Goal: Information Seeking & Learning: Learn about a topic

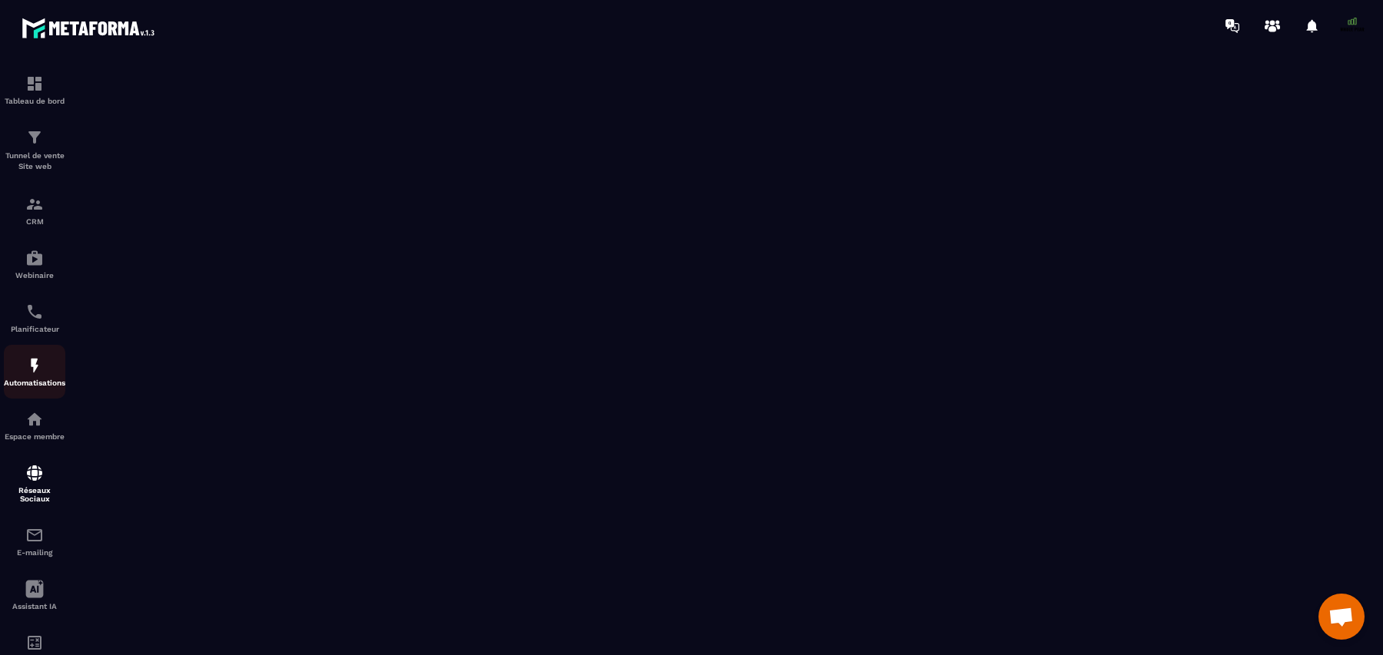
scroll to position [13196, 0]
click at [38, 417] on img at bounding box center [34, 419] width 18 height 18
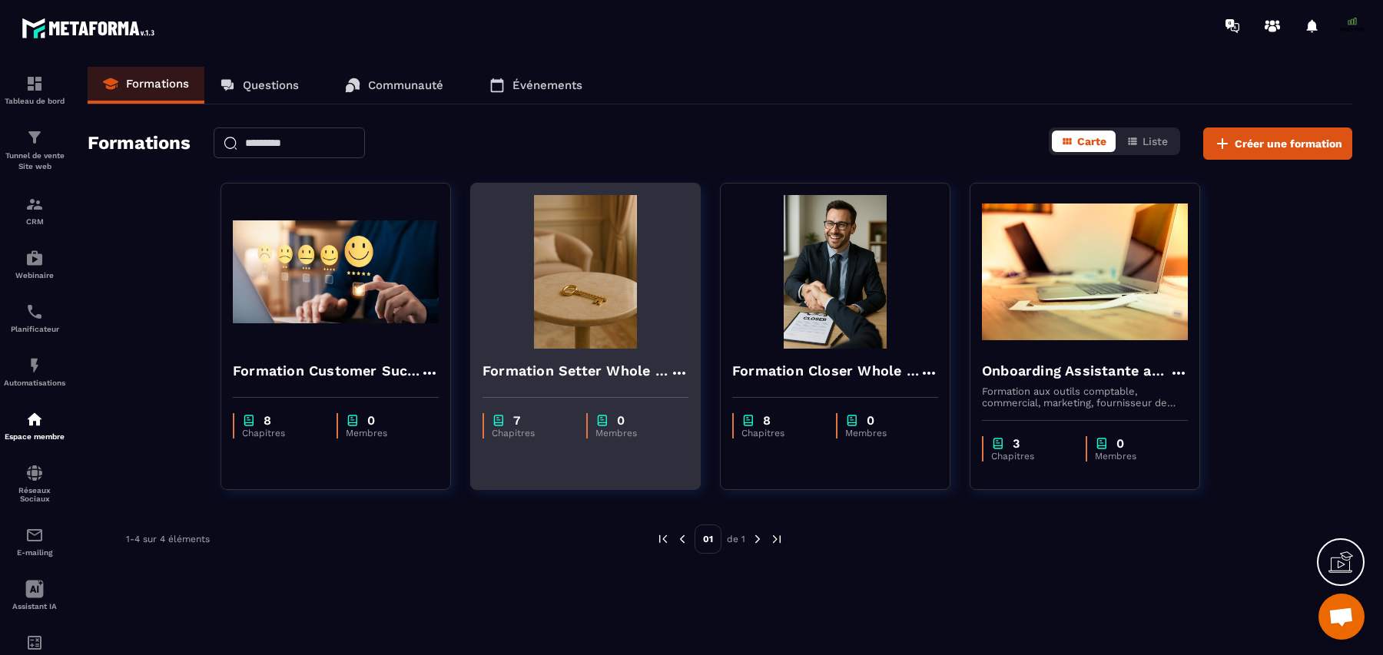
click at [578, 379] on h4 "Formation Setter Whole Pear" at bounding box center [577, 371] width 188 height 22
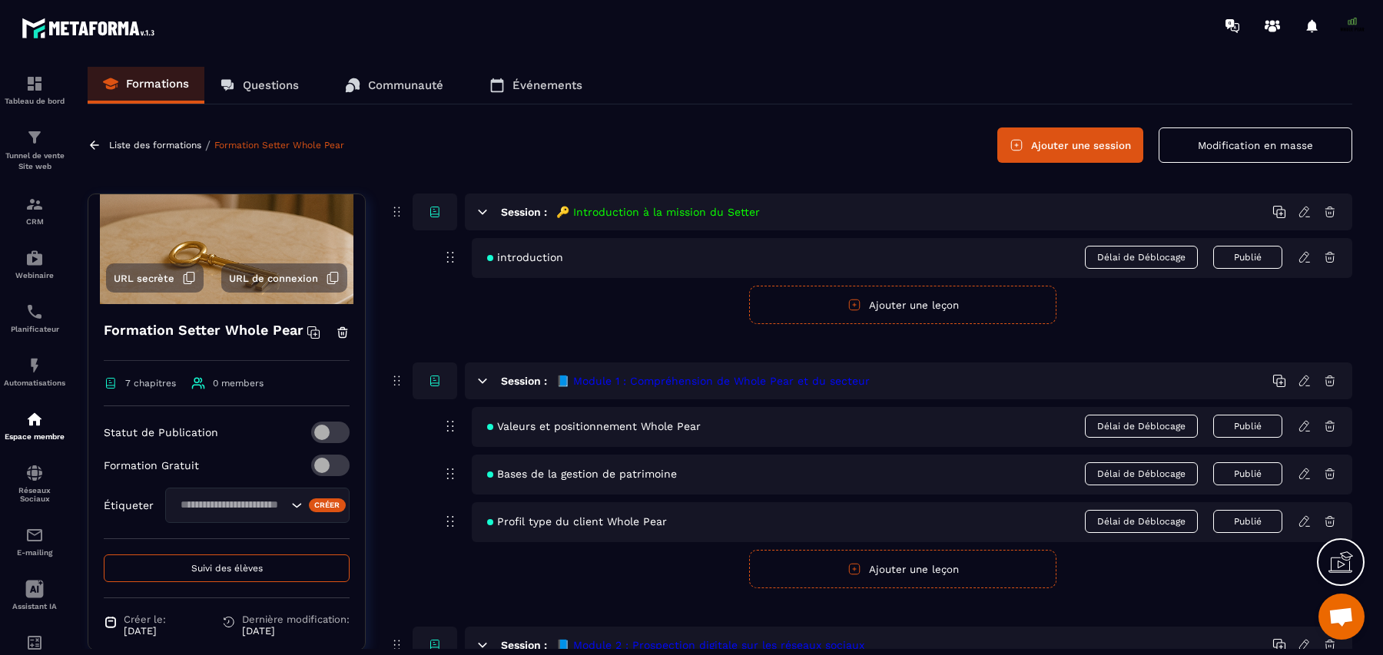
scroll to position [100, 0]
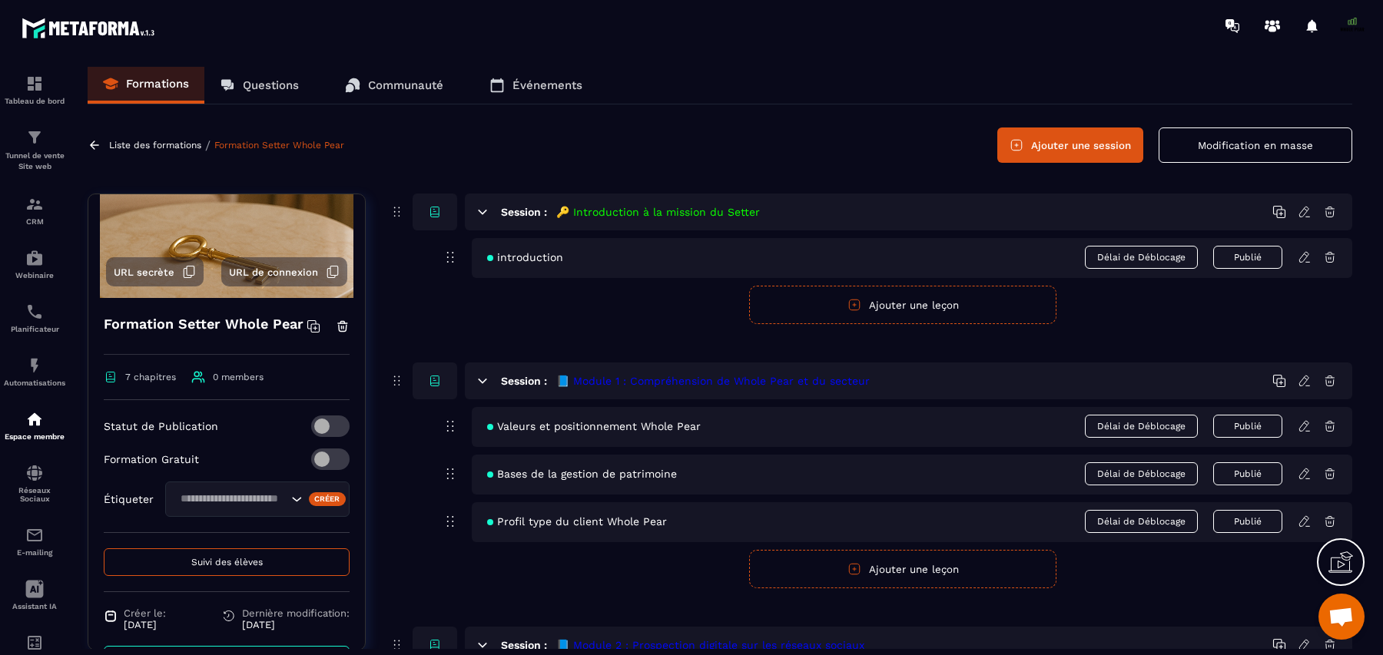
click at [279, 276] on span "URL de connexion" at bounding box center [273, 273] width 89 height 12
click at [182, 274] on icon at bounding box center [189, 272] width 14 height 14
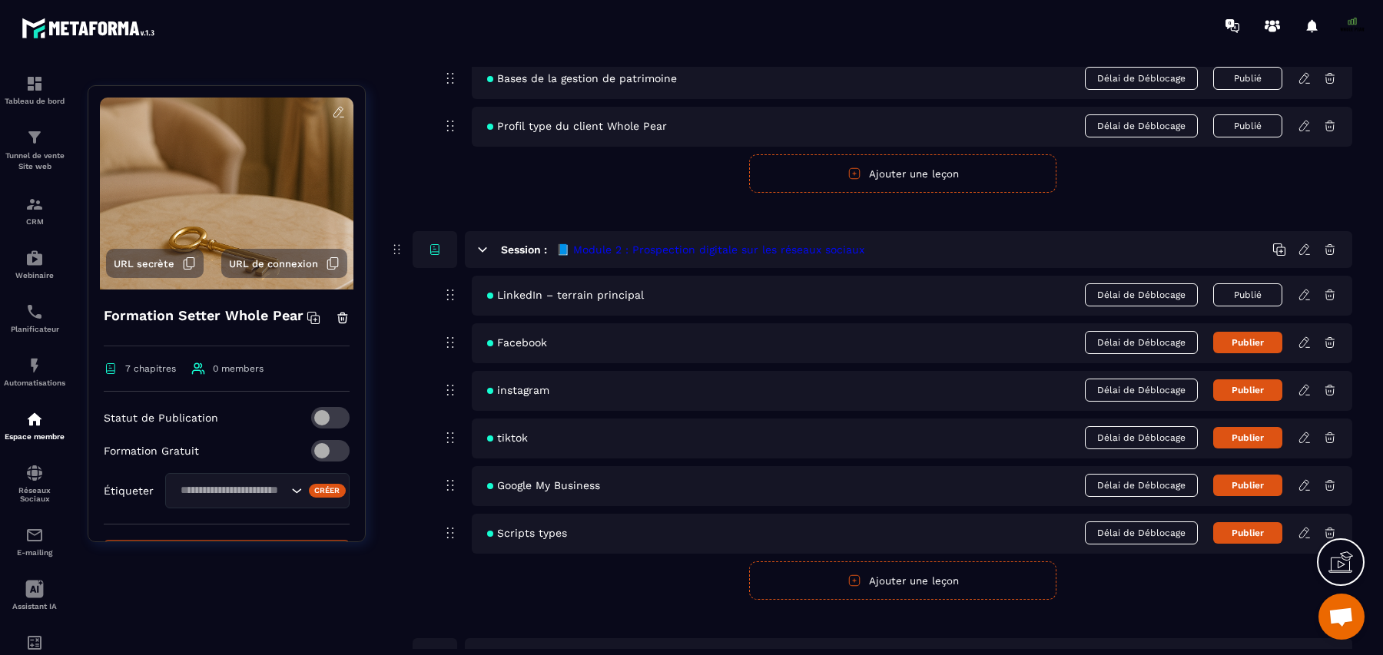
scroll to position [471, 0]
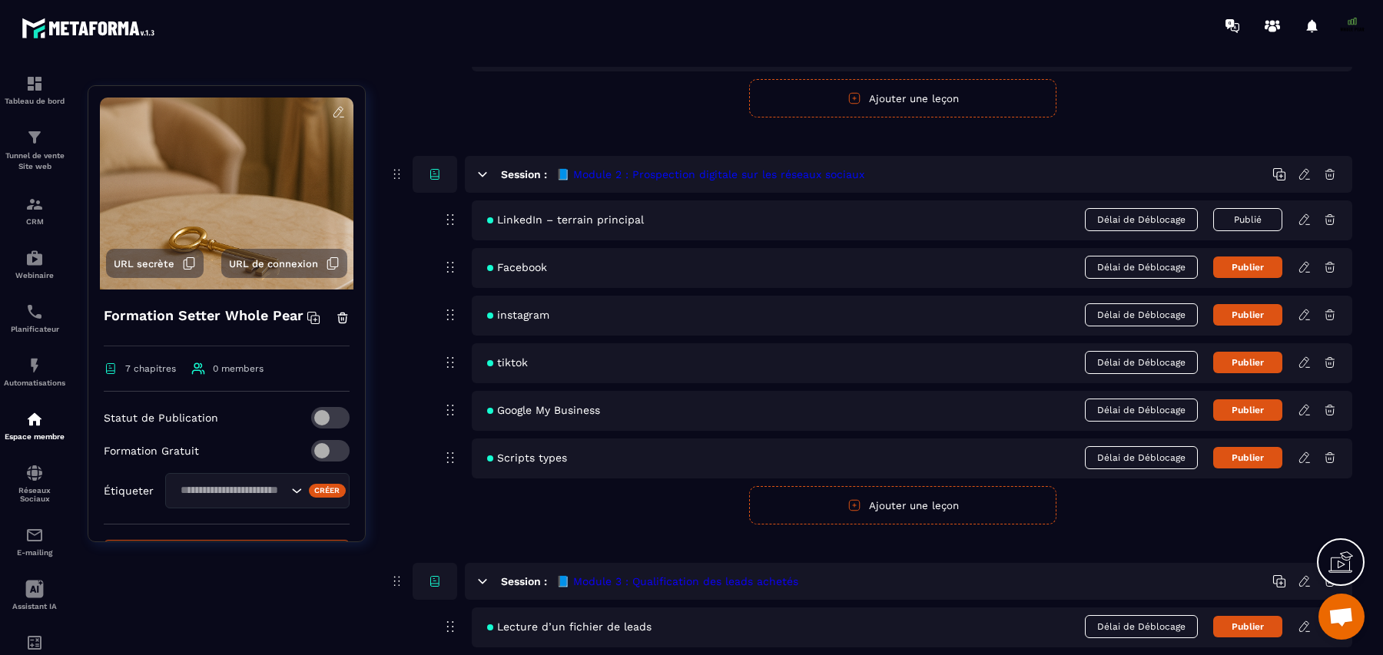
click at [1308, 219] on icon at bounding box center [1305, 220] width 14 height 14
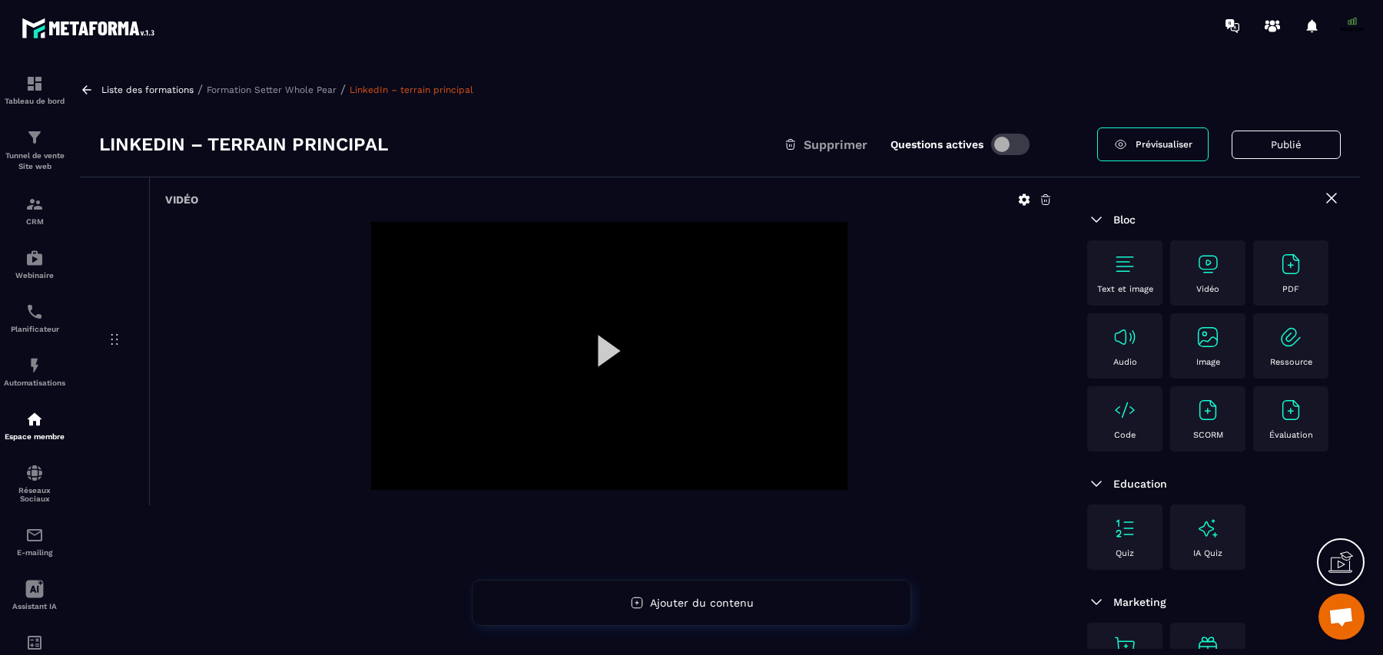
click at [602, 351] on div at bounding box center [609, 356] width 476 height 268
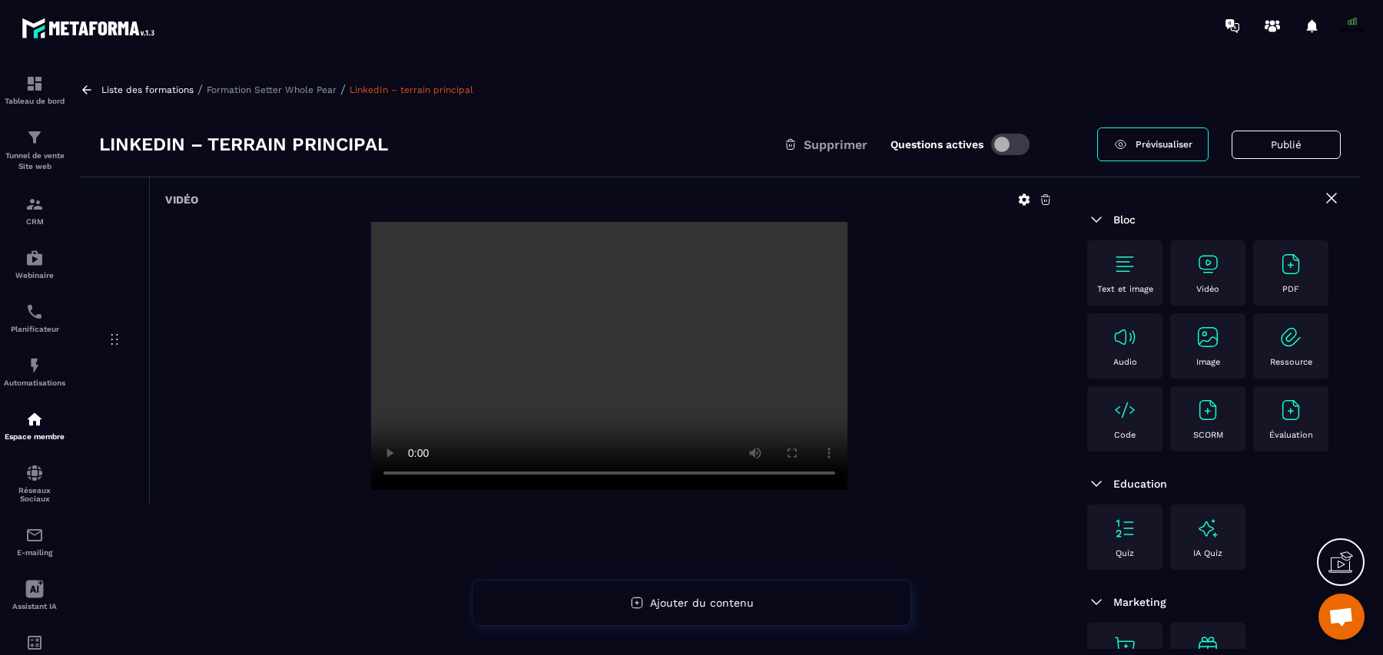
click at [602, 351] on video at bounding box center [609, 356] width 476 height 268
click at [310, 87] on p "Formation Setter Whole Pear" at bounding box center [272, 90] width 130 height 11
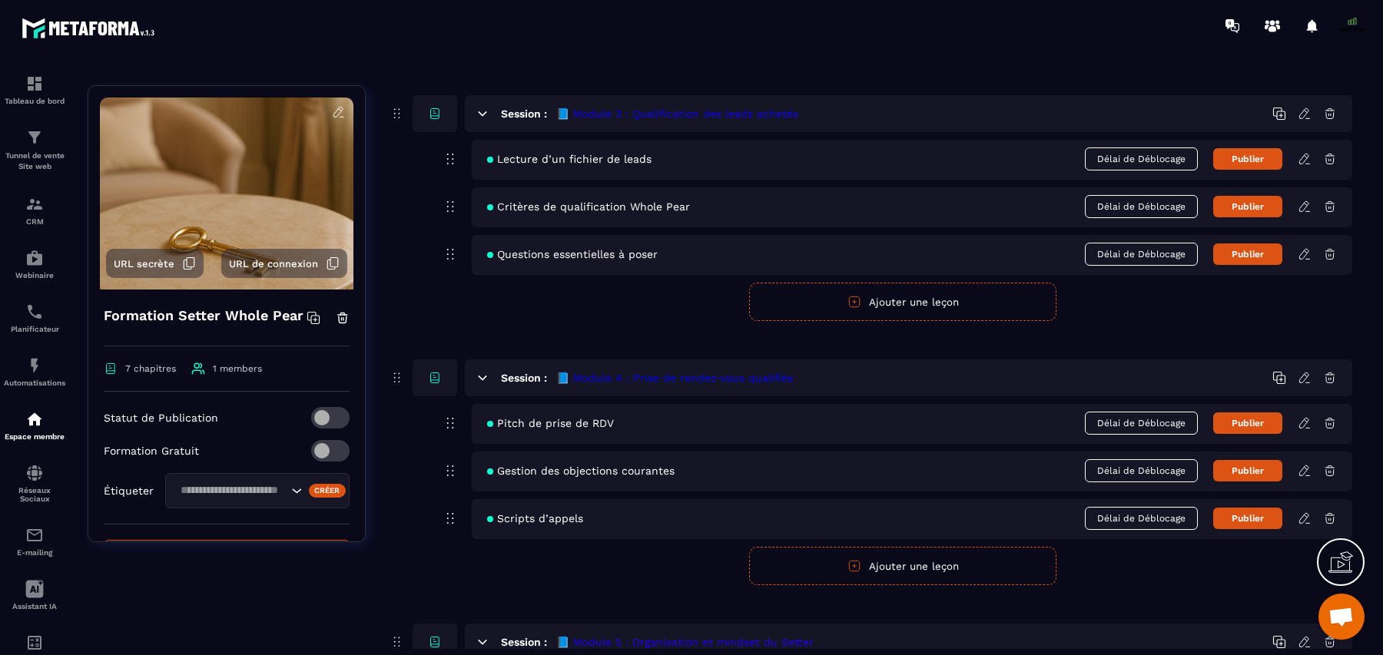
scroll to position [938, 0]
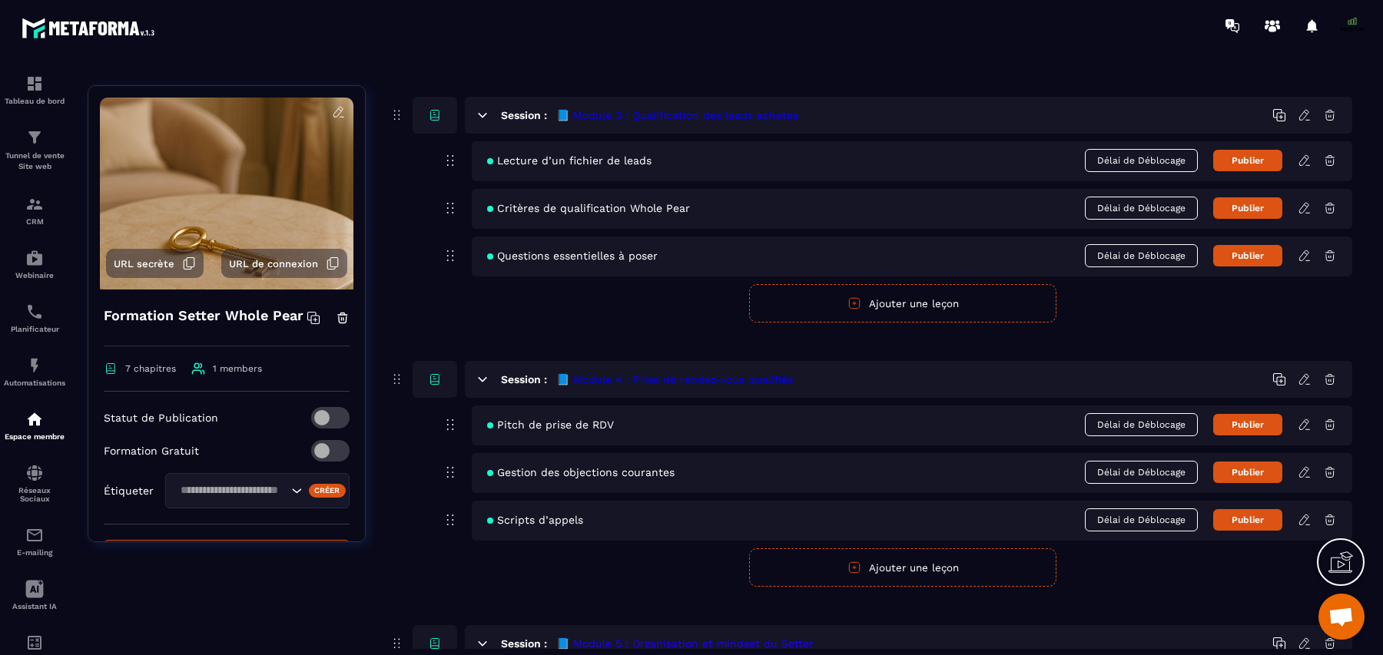
click at [636, 318] on form "Publier Annuler Ajouter une leçon" at bounding box center [902, 303] width 899 height 38
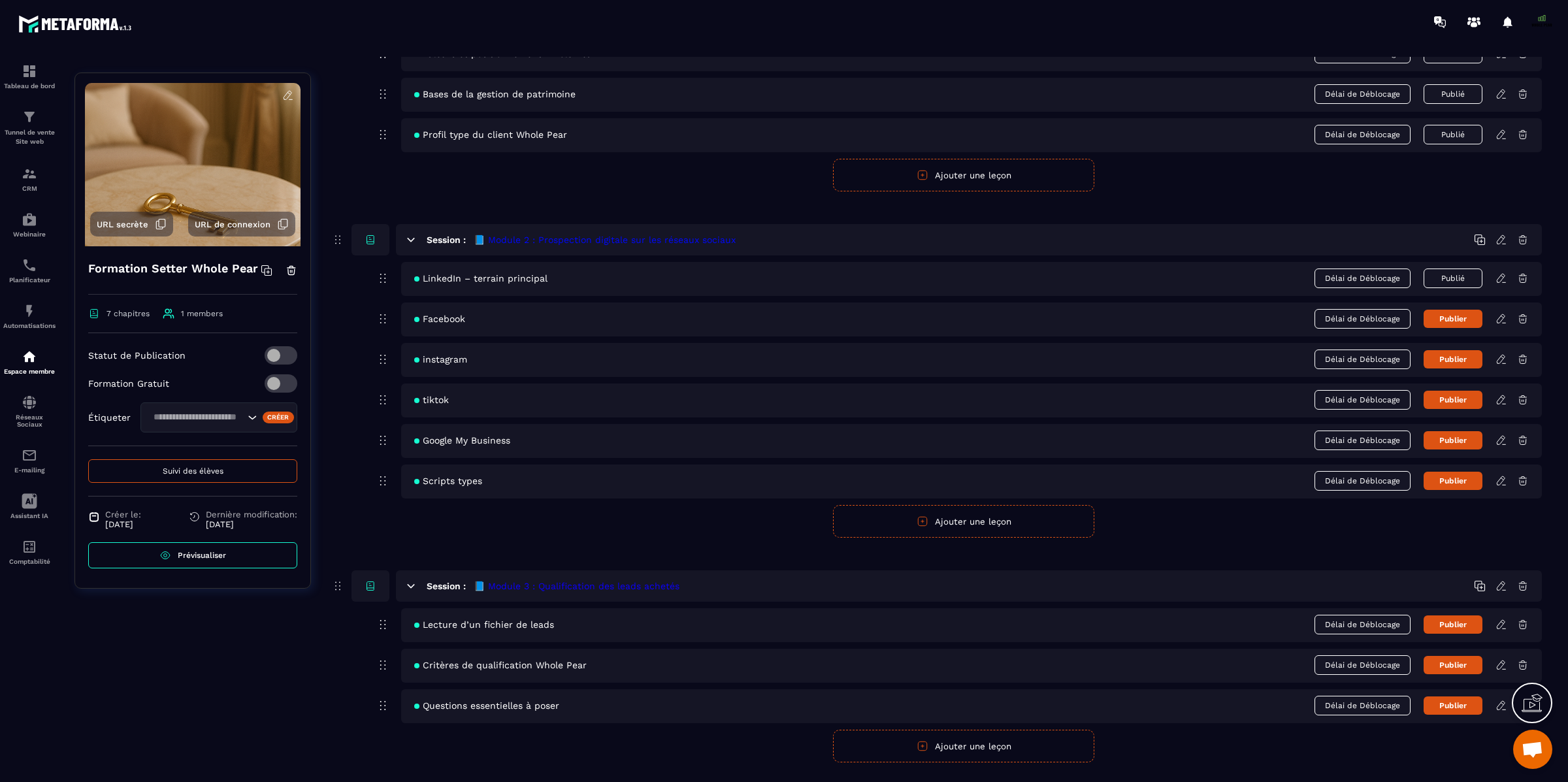
scroll to position [11021, 0]
